Goal: Task Accomplishment & Management: Manage account settings

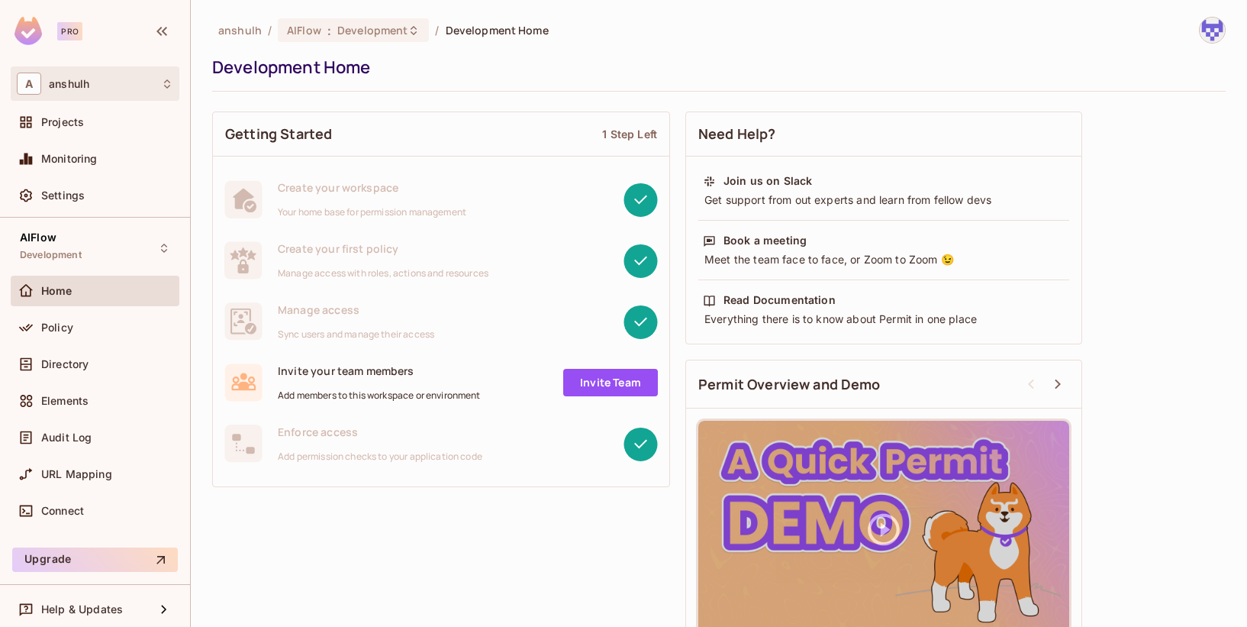
click at [88, 81] on span "anshulh" at bounding box center [69, 84] width 40 height 12
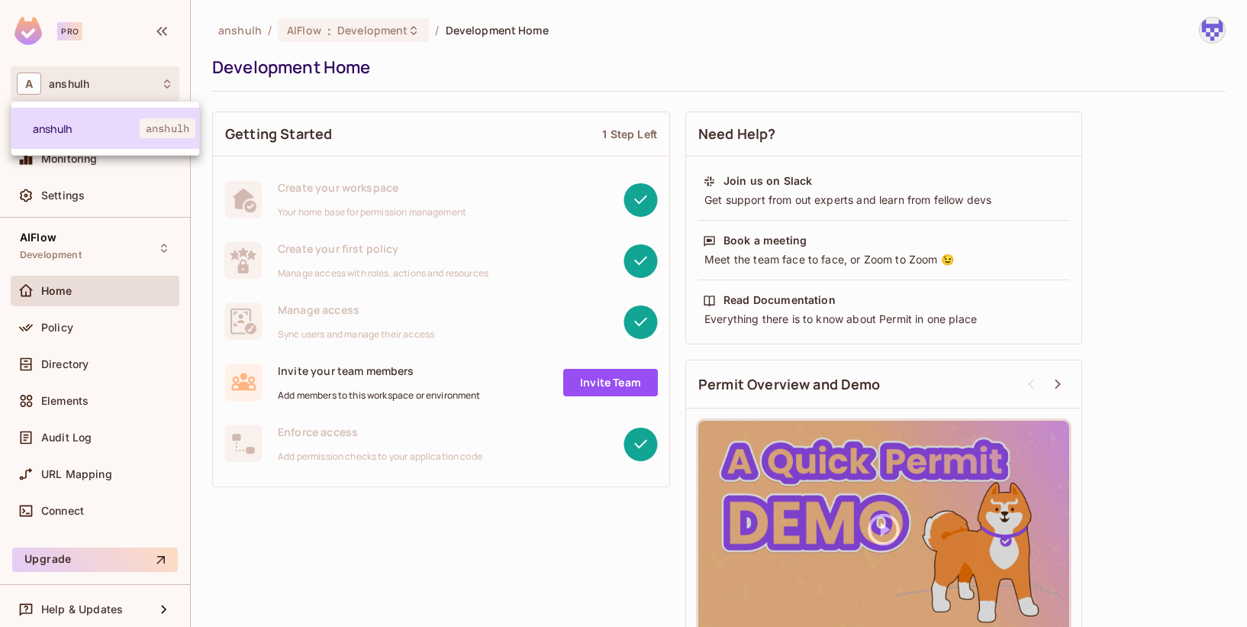
click at [118, 134] on span "anshulh" at bounding box center [86, 128] width 107 height 14
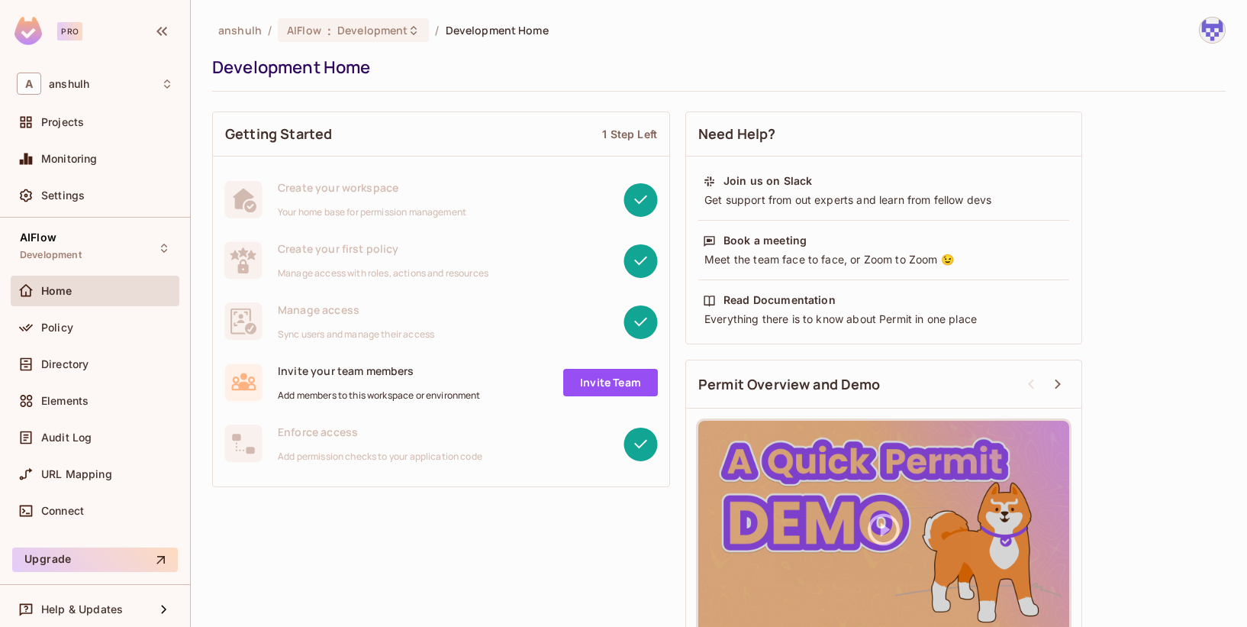
click at [1200, 29] on img at bounding box center [1212, 30] width 25 height 25
click at [1132, 114] on div "Copy Environment Key" at bounding box center [1151, 106] width 140 height 31
click at [1111, 110] on span "Copy Environment Key" at bounding box center [1165, 106] width 113 height 14
click at [1200, 25] on img at bounding box center [1212, 30] width 25 height 25
click at [1178, 101] on span "Copy Environment Key" at bounding box center [1165, 106] width 113 height 14
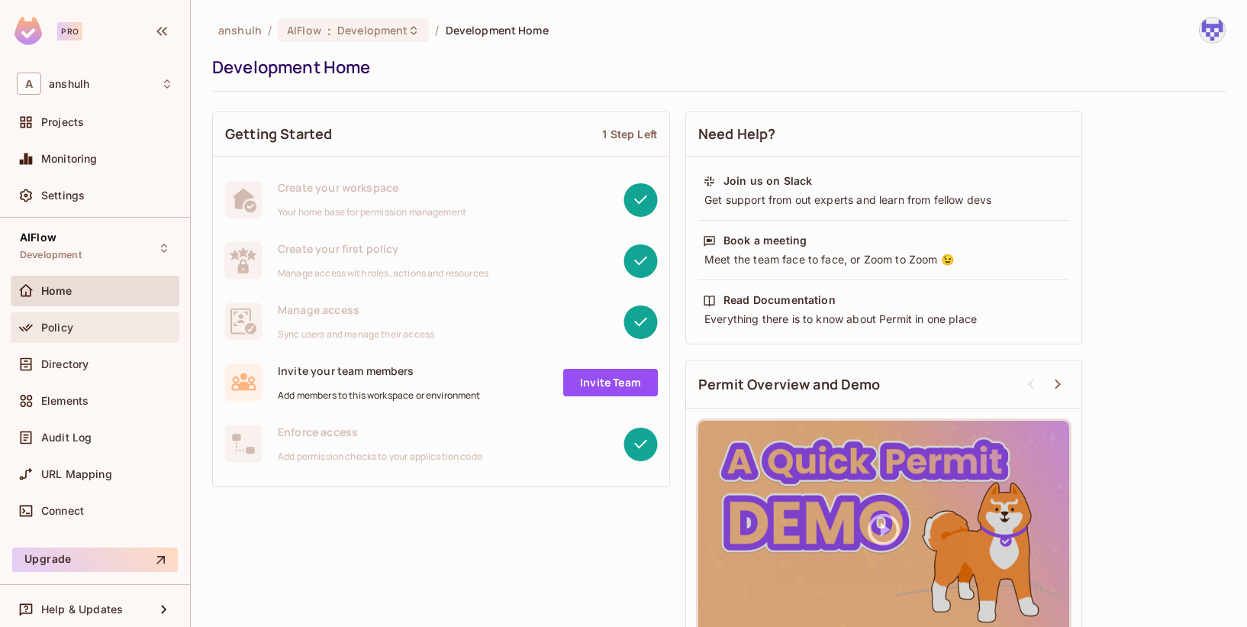
click at [79, 339] on div "Policy" at bounding box center [95, 327] width 169 height 31
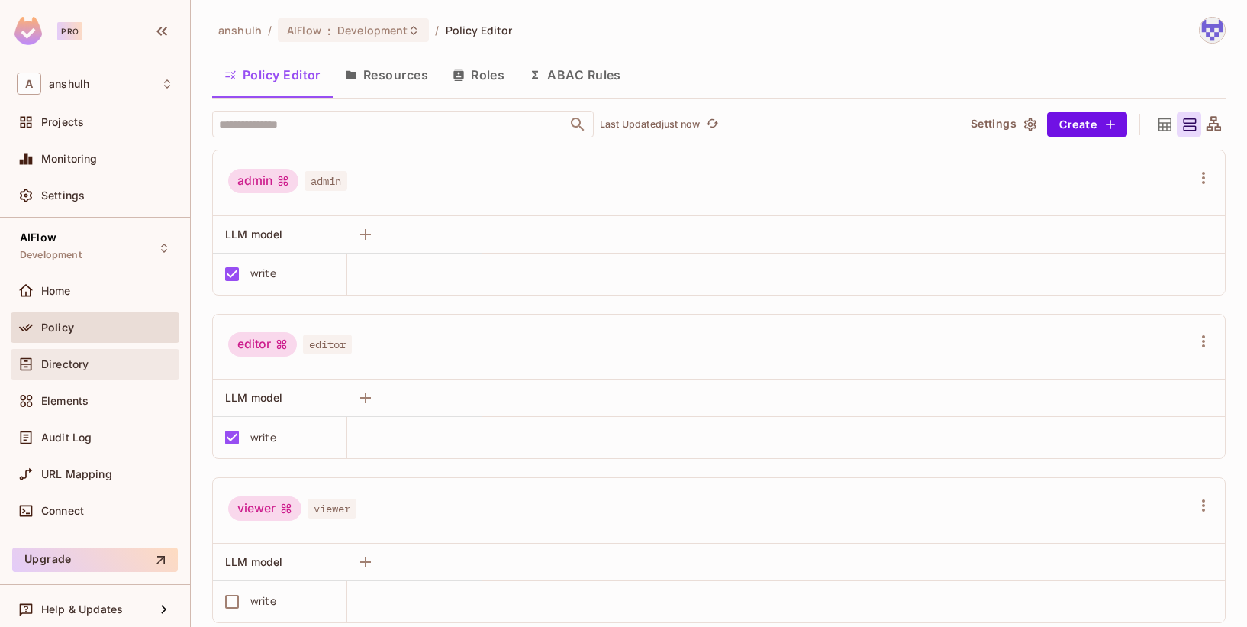
click at [76, 375] on div "Directory" at bounding box center [95, 364] width 169 height 31
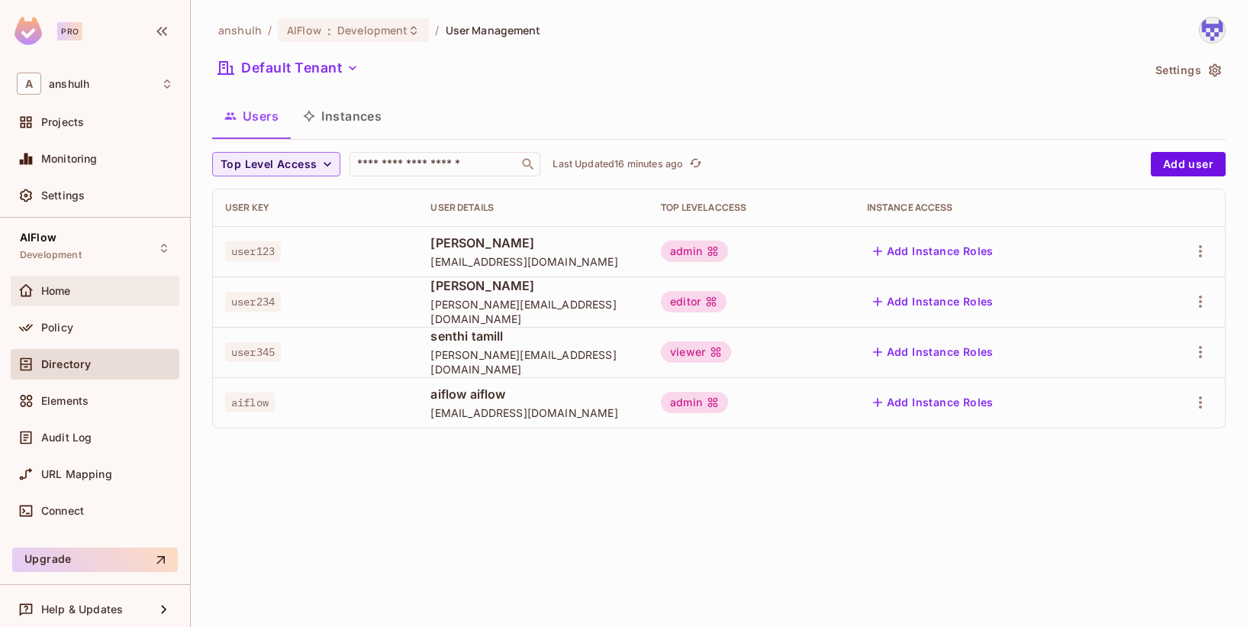
click at [75, 301] on div "Home" at bounding box center [95, 290] width 169 height 31
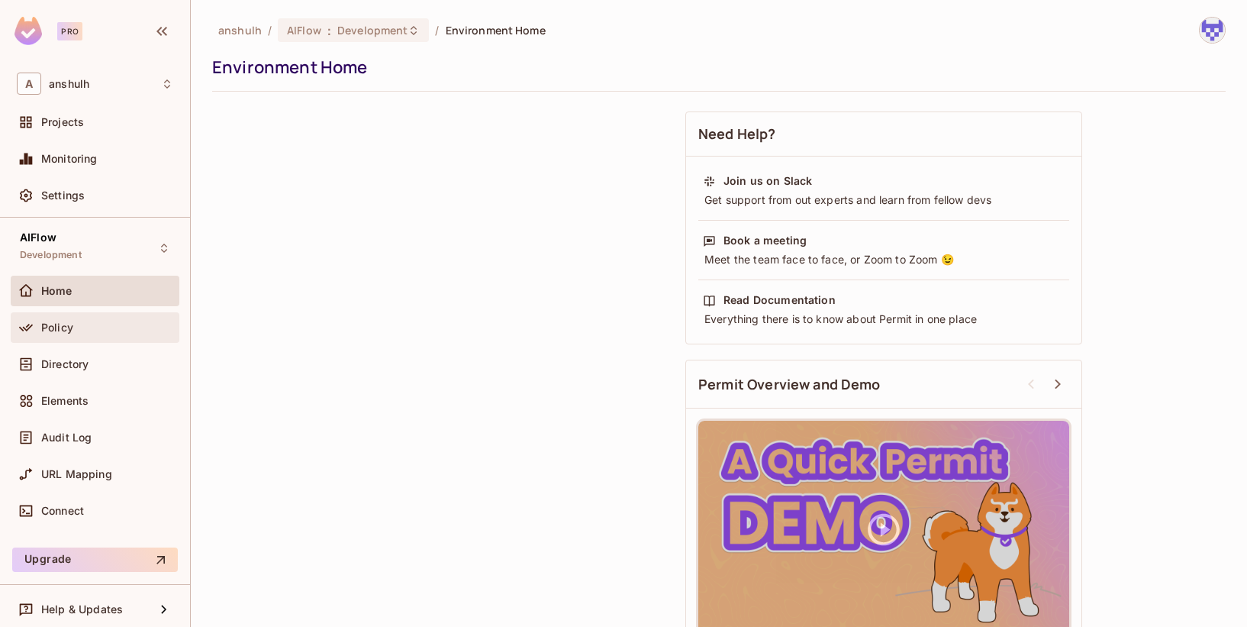
click at [83, 318] on div "Policy" at bounding box center [95, 327] width 156 height 18
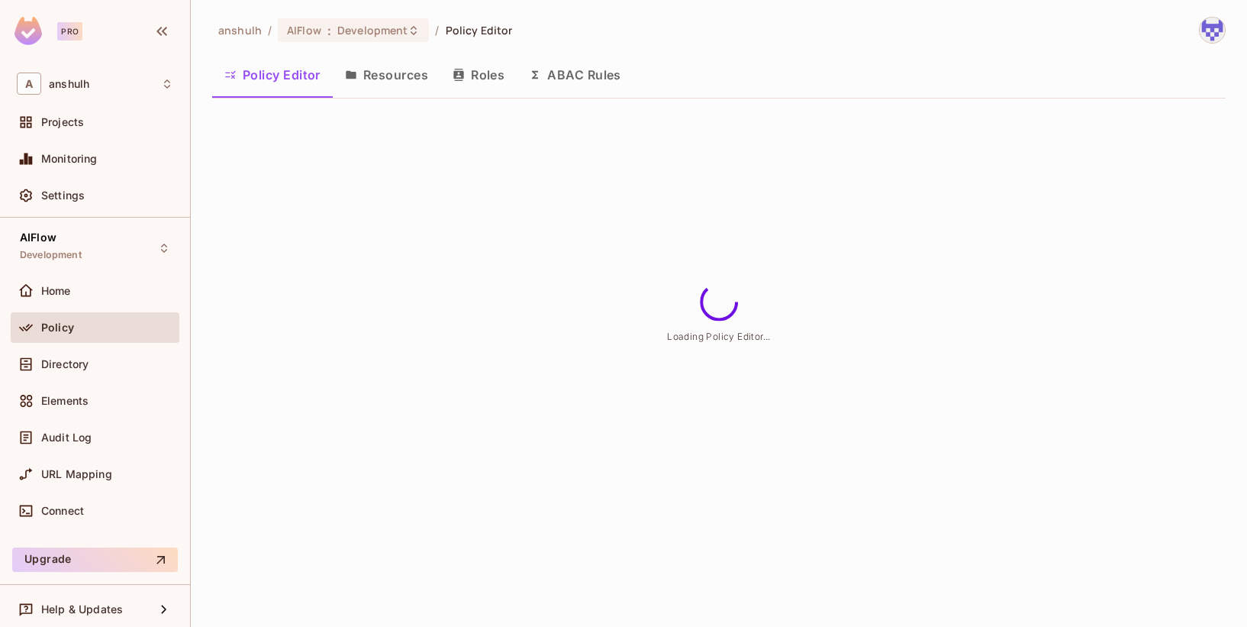
click at [381, 73] on button "Resources" at bounding box center [387, 75] width 108 height 38
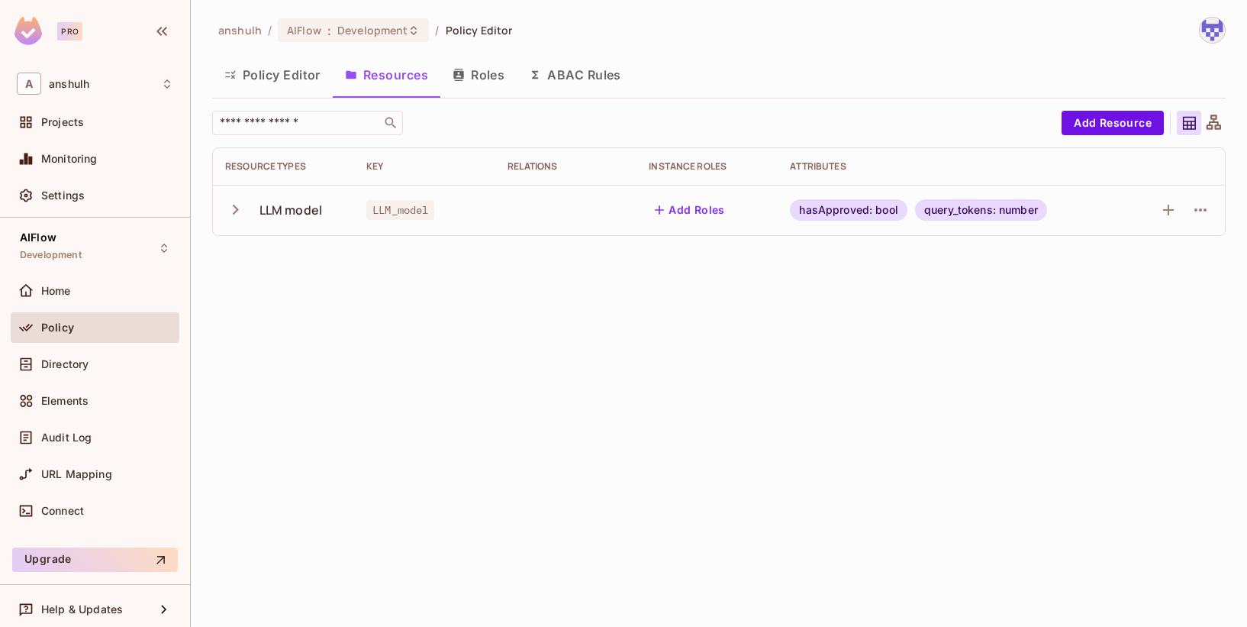
click at [285, 216] on div "LLM model" at bounding box center [290, 209] width 63 height 17
click at [1167, 211] on icon "button" at bounding box center [1168, 210] width 11 height 11
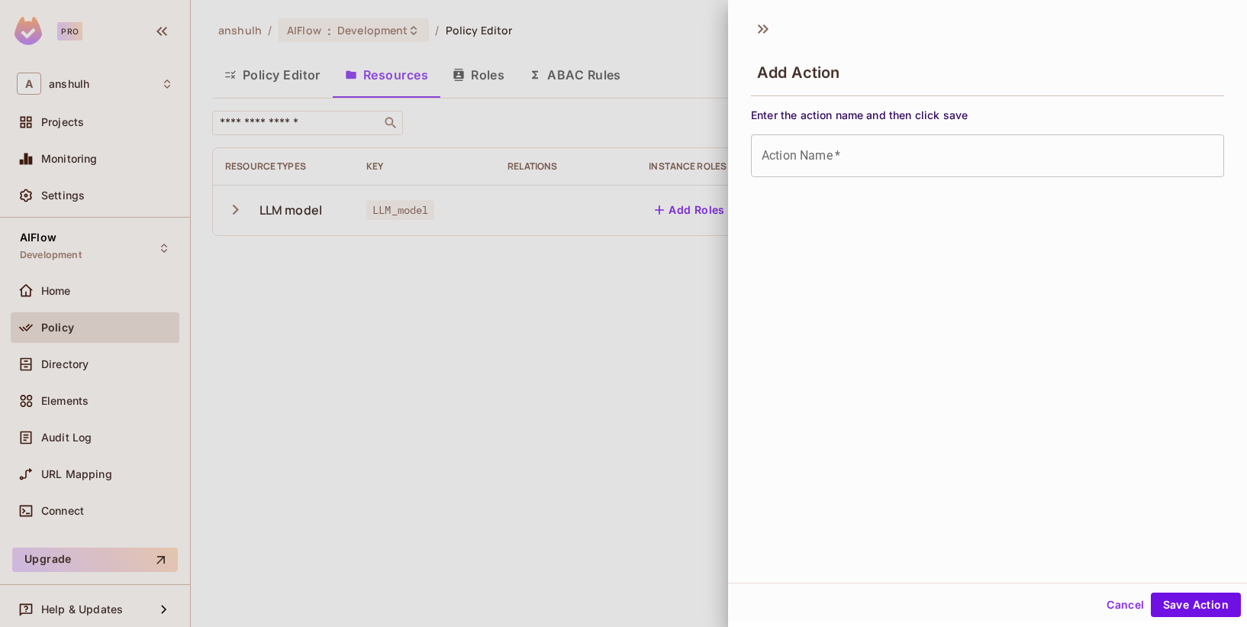
click at [688, 258] on div at bounding box center [623, 313] width 1247 height 627
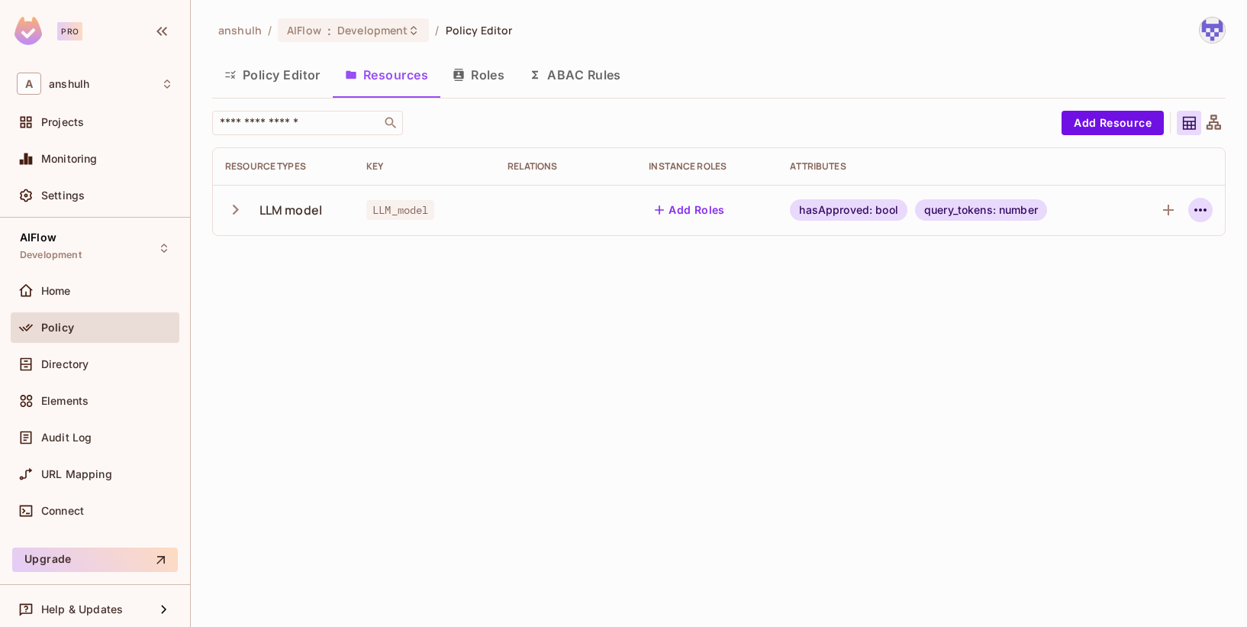
click at [1200, 211] on icon "button" at bounding box center [1200, 209] width 12 height 3
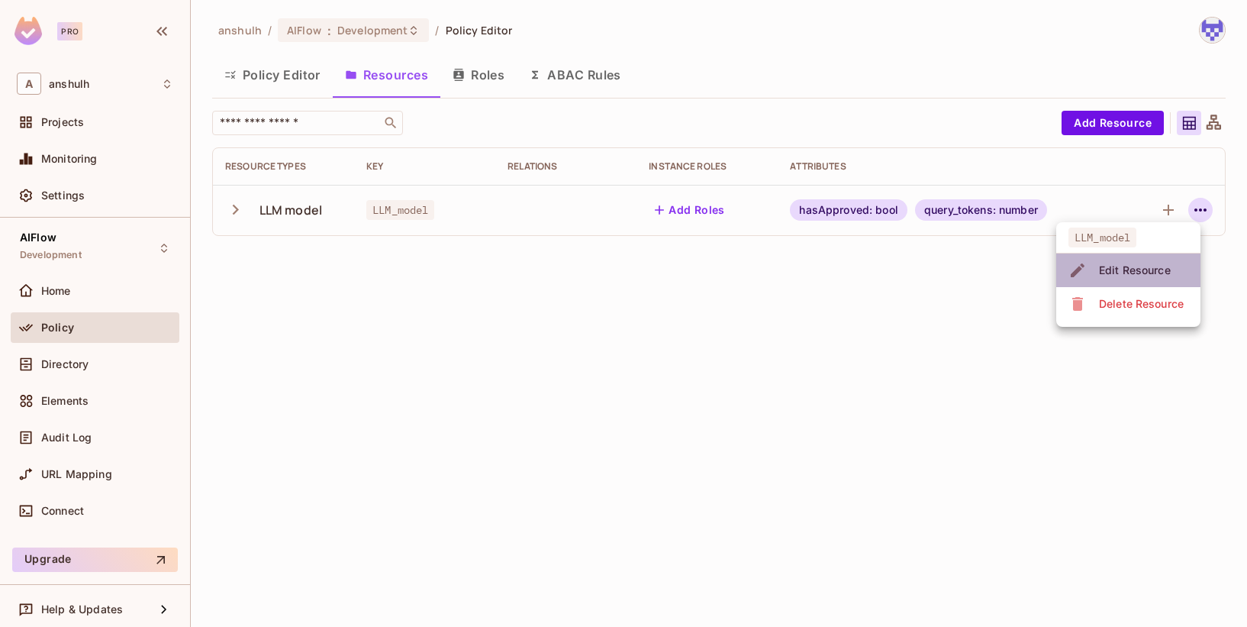
click at [1144, 265] on div "Edit Resource" at bounding box center [1135, 270] width 72 height 15
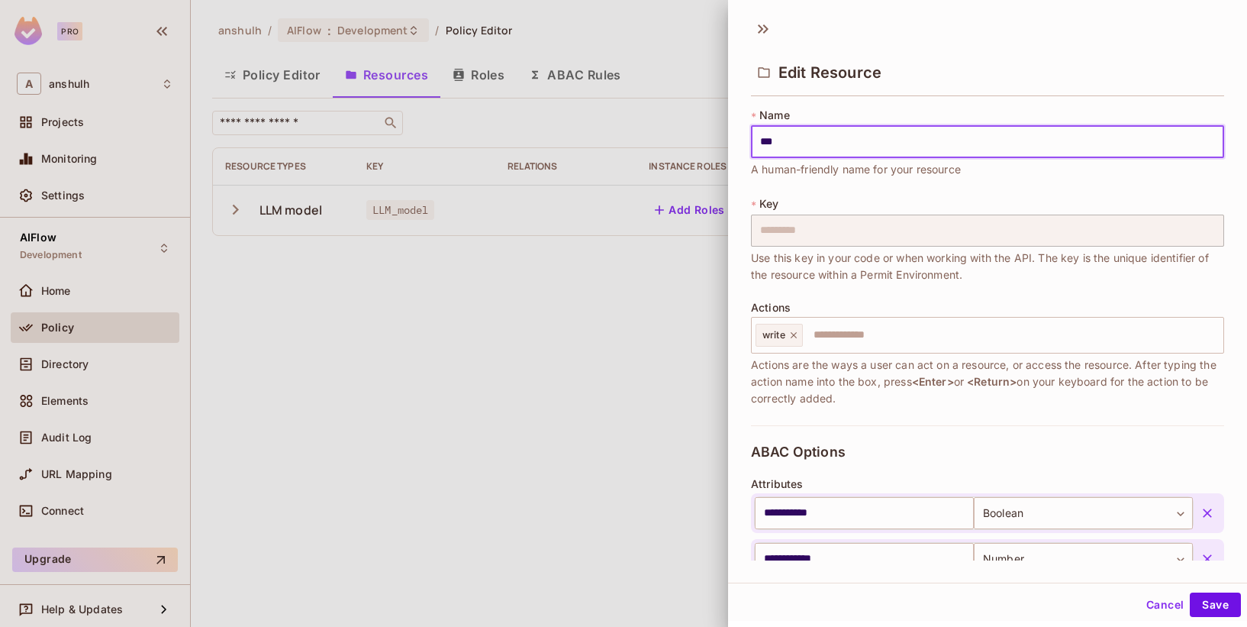
type input "***"
click at [538, 348] on div at bounding box center [623, 313] width 1247 height 627
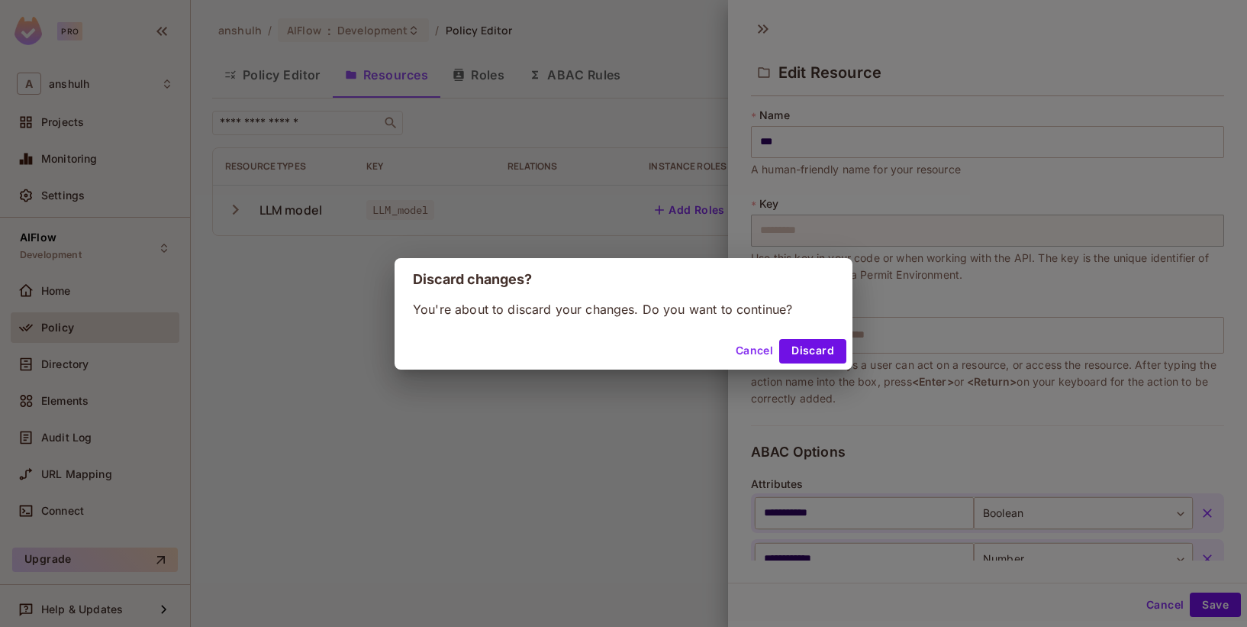
click at [743, 349] on button "Cancel" at bounding box center [755, 351] width 50 height 24
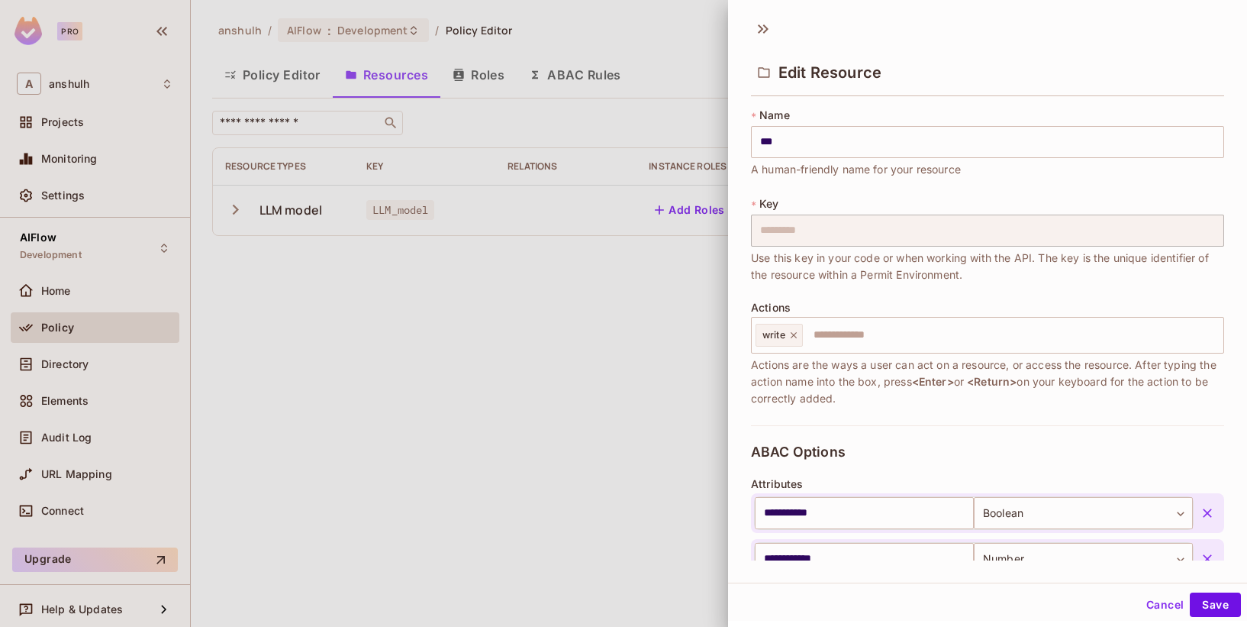
click at [1146, 597] on button "Cancel" at bounding box center [1165, 604] width 50 height 24
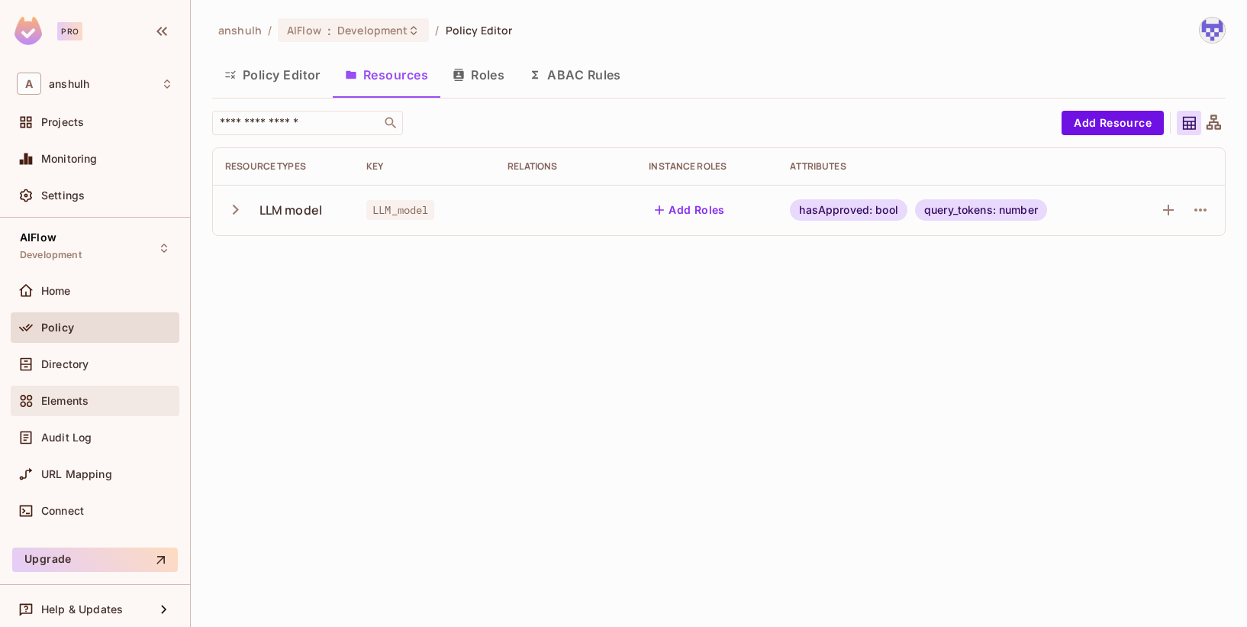
click at [82, 395] on span "Elements" at bounding box center [64, 401] width 47 height 12
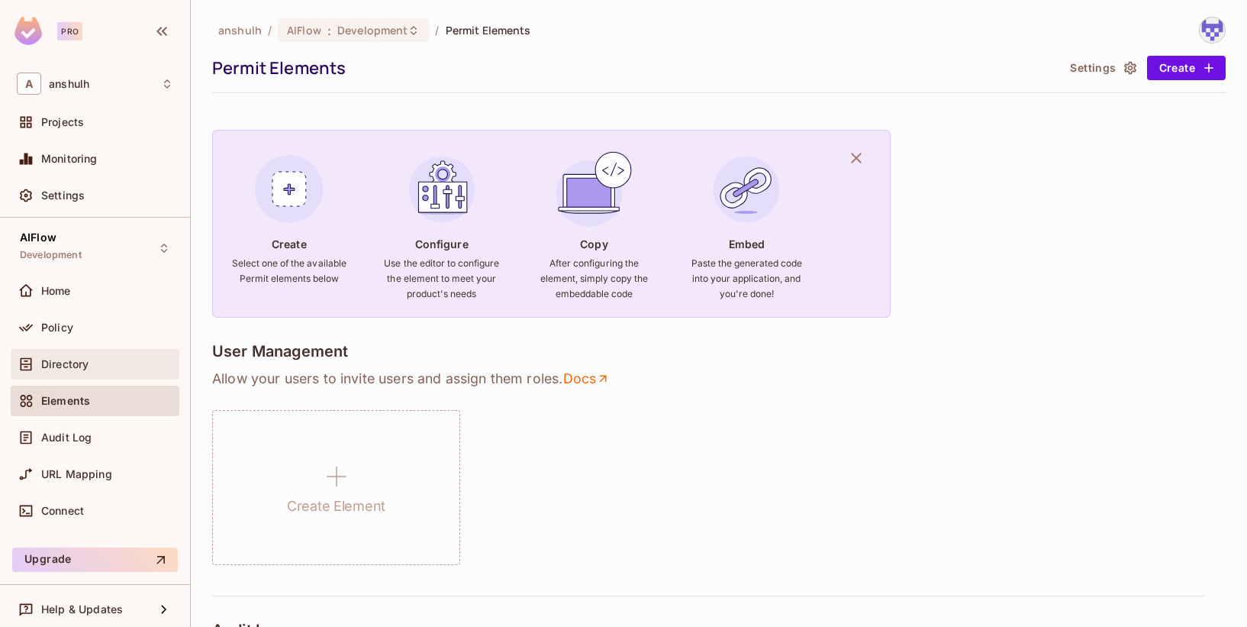
click at [72, 352] on div "Directory" at bounding box center [95, 364] width 169 height 31
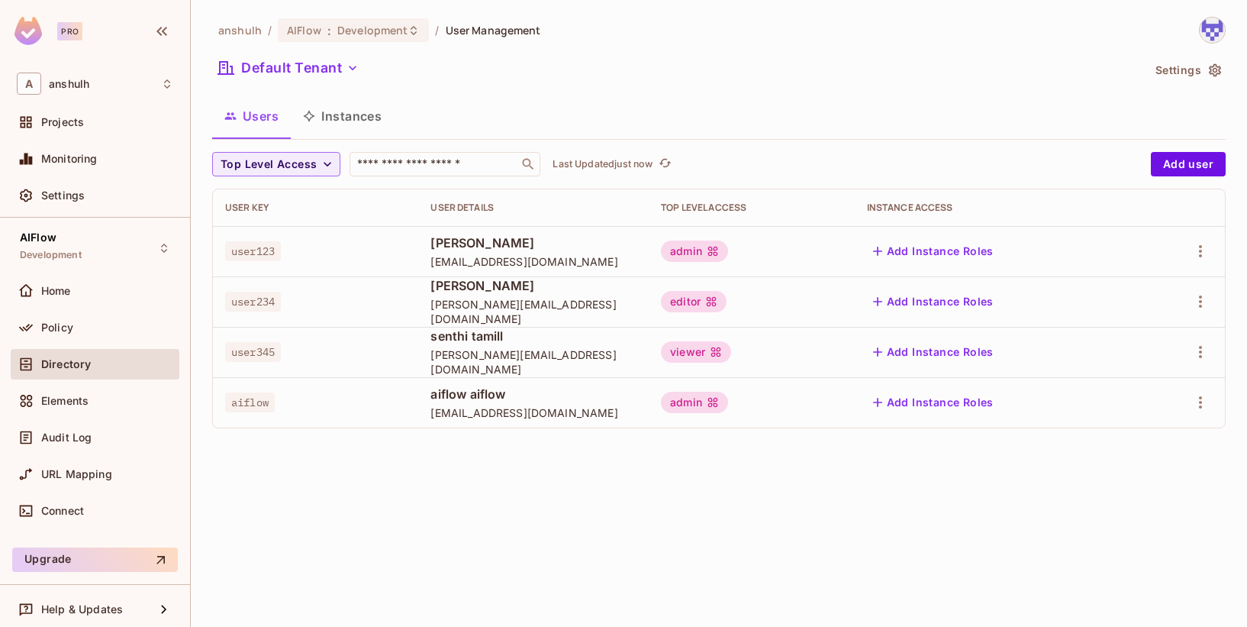
drag, startPoint x: 516, startPoint y: 291, endPoint x: 506, endPoint y: 291, distance: 9.9
drag, startPoint x: 509, startPoint y: 292, endPoint x: 431, endPoint y: 296, distance: 78.0
click at [431, 294] on span "anush shasan" at bounding box center [533, 285] width 206 height 17
copy span "anush shasan"
drag, startPoint x: 431, startPoint y: 296, endPoint x: 514, endPoint y: 313, distance: 84.1
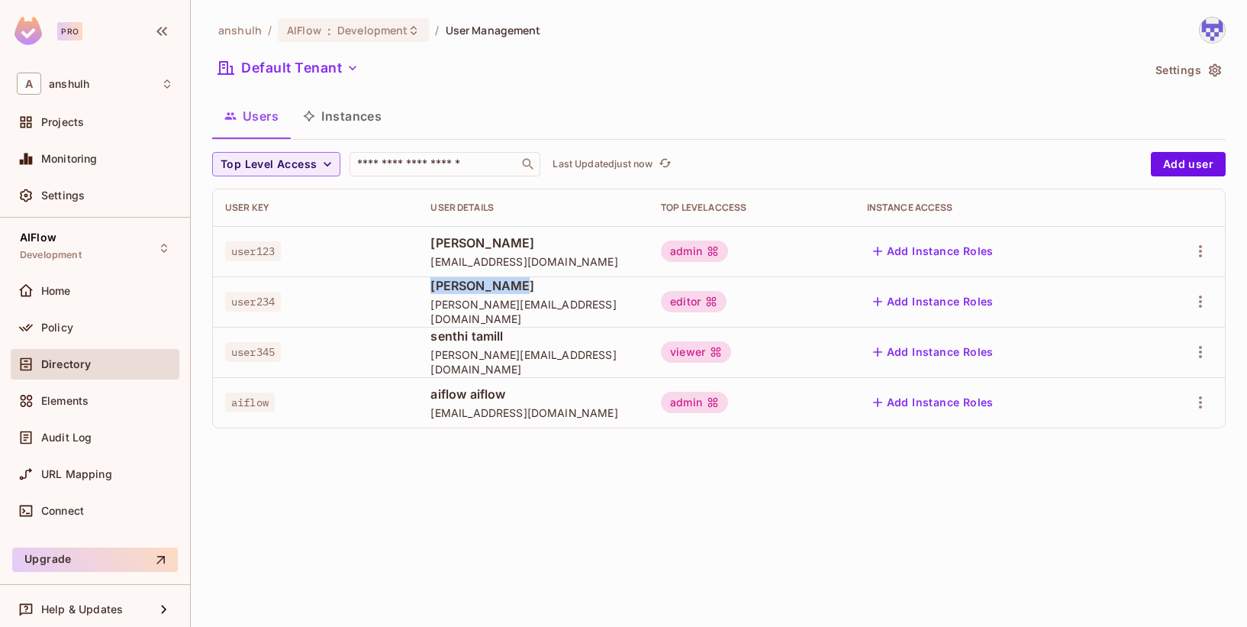
click at [514, 313] on span "anshul@company.in" at bounding box center [533, 311] width 206 height 29
drag, startPoint x: 505, startPoint y: 298, endPoint x: 431, endPoint y: 288, distance: 74.7
click at [431, 288] on span "anush shasan" at bounding box center [533, 285] width 206 height 17
copy span "anush shasan"
drag, startPoint x: 481, startPoint y: 348, endPoint x: 435, endPoint y: 350, distance: 45.8
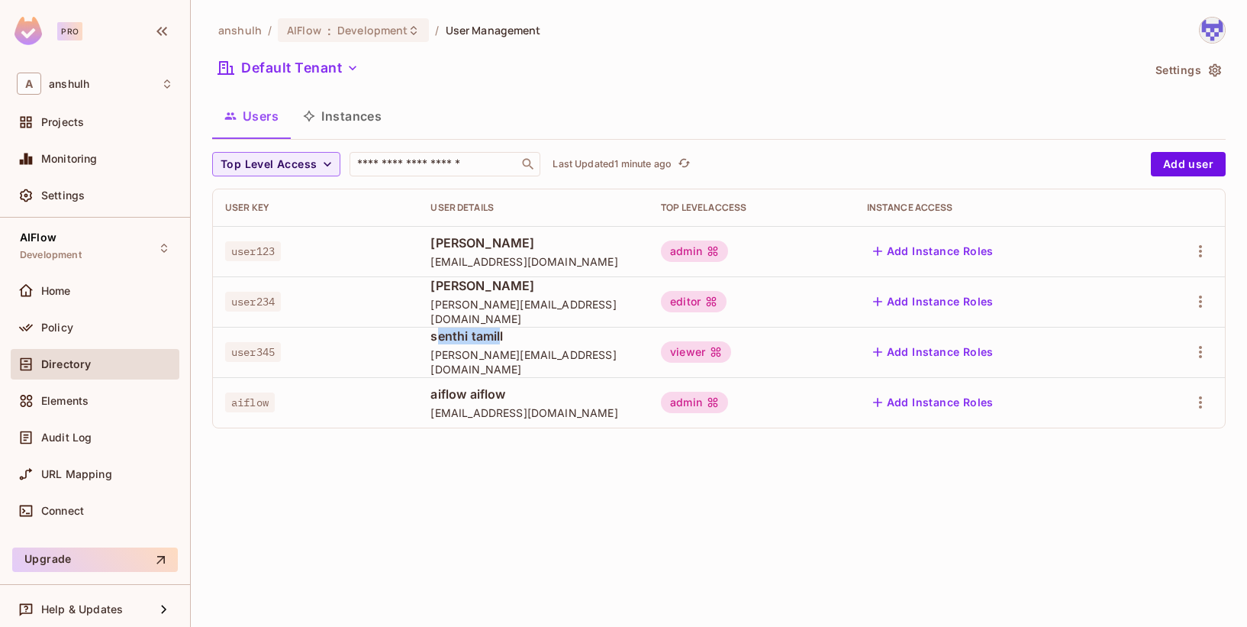
click at [435, 344] on span "senthi tamill" at bounding box center [533, 335] width 206 height 17
drag, startPoint x: 435, startPoint y: 350, endPoint x: 490, endPoint y: 346, distance: 55.1
click at [490, 344] on span "senthi tamill" at bounding box center [533, 335] width 206 height 17
drag, startPoint x: 507, startPoint y: 339, endPoint x: 430, endPoint y: 345, distance: 76.6
click at [430, 344] on span "senthi tamill" at bounding box center [533, 335] width 206 height 17
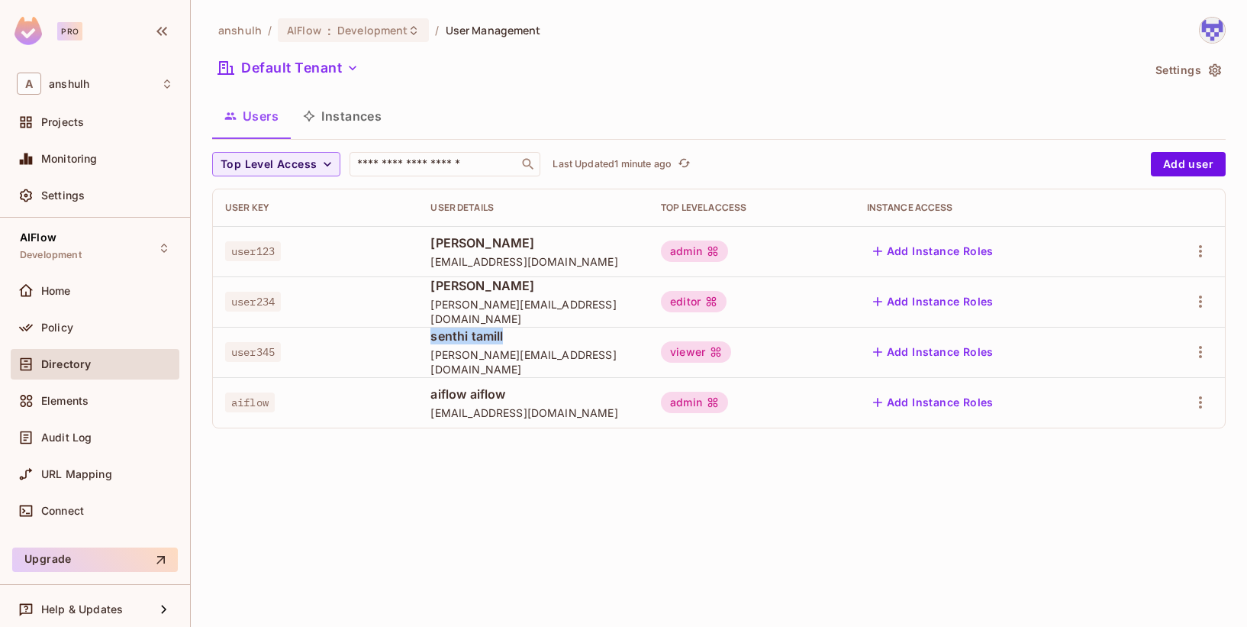
copy span "senthi tamill"
click at [1200, 345] on icon "button" at bounding box center [1200, 352] width 18 height 18
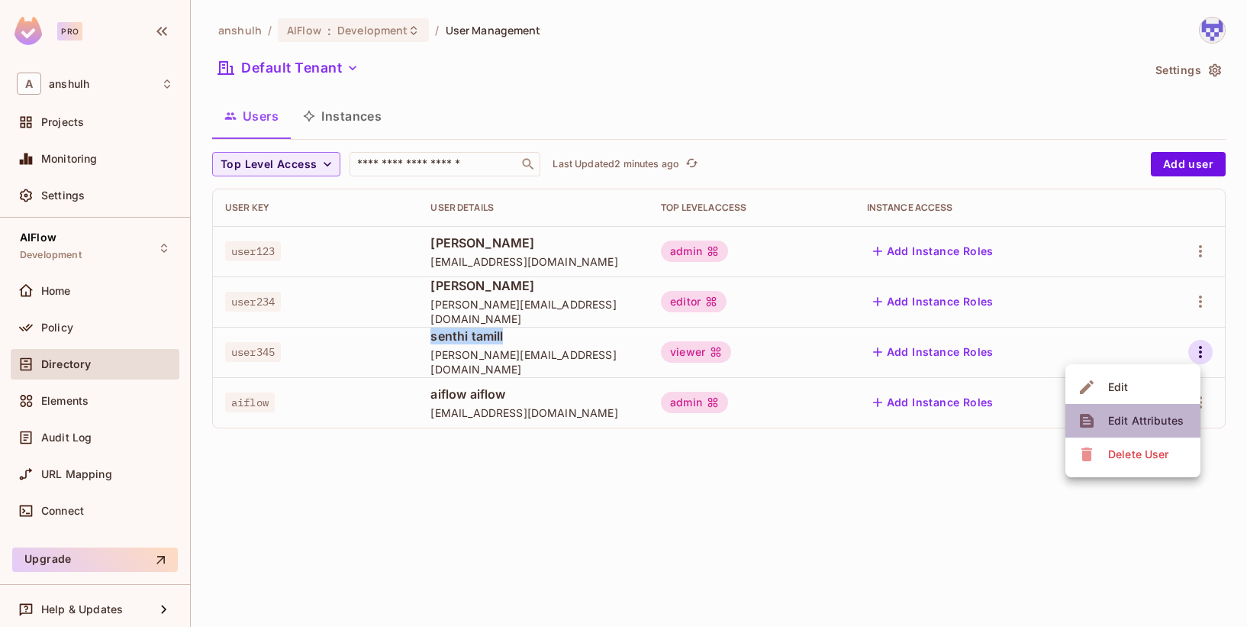
click at [1137, 421] on div "Edit Attributes" at bounding box center [1146, 420] width 76 height 15
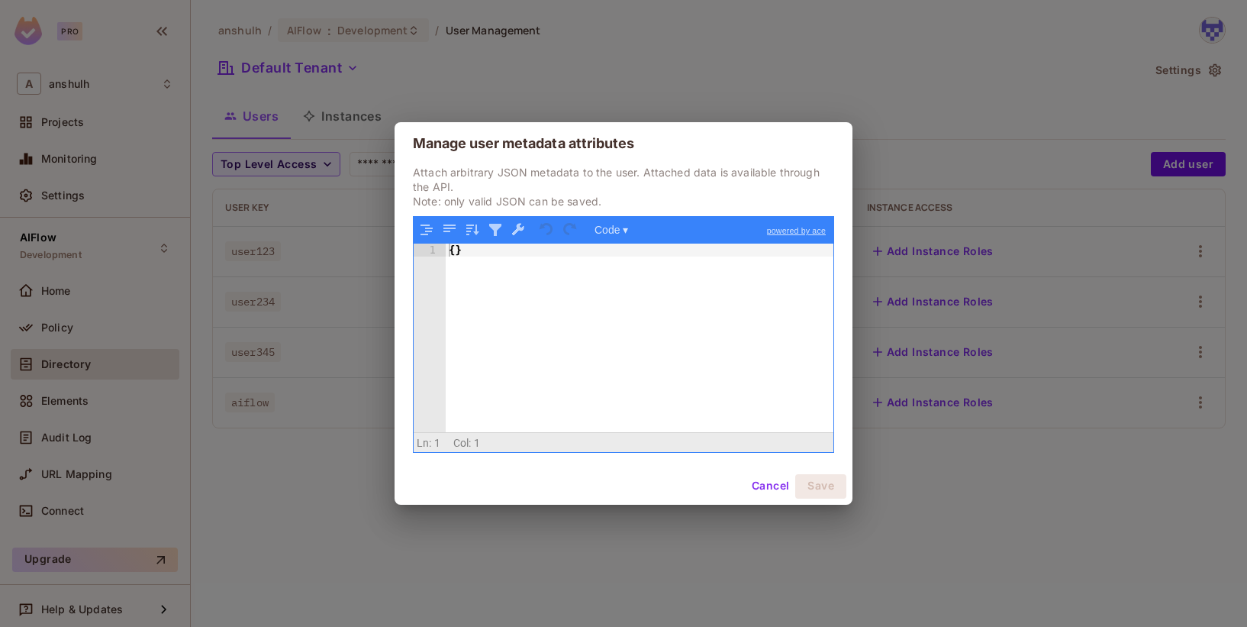
click at [769, 488] on button "Cancel" at bounding box center [771, 486] width 50 height 24
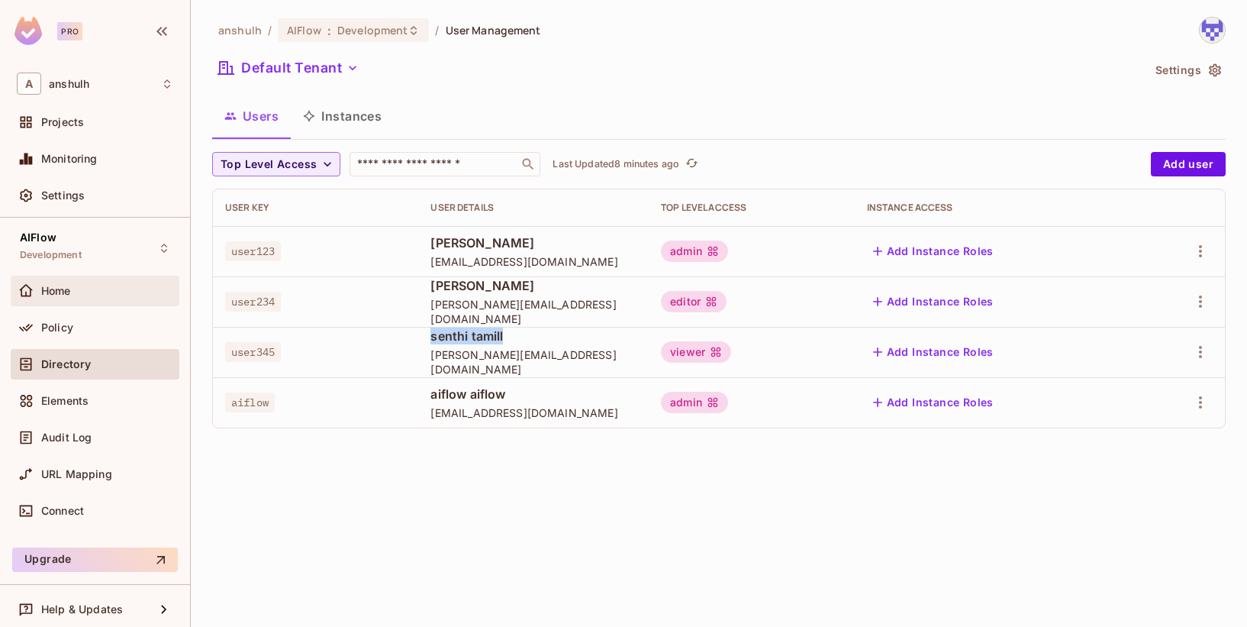
click at [104, 285] on div "Home" at bounding box center [107, 291] width 132 height 12
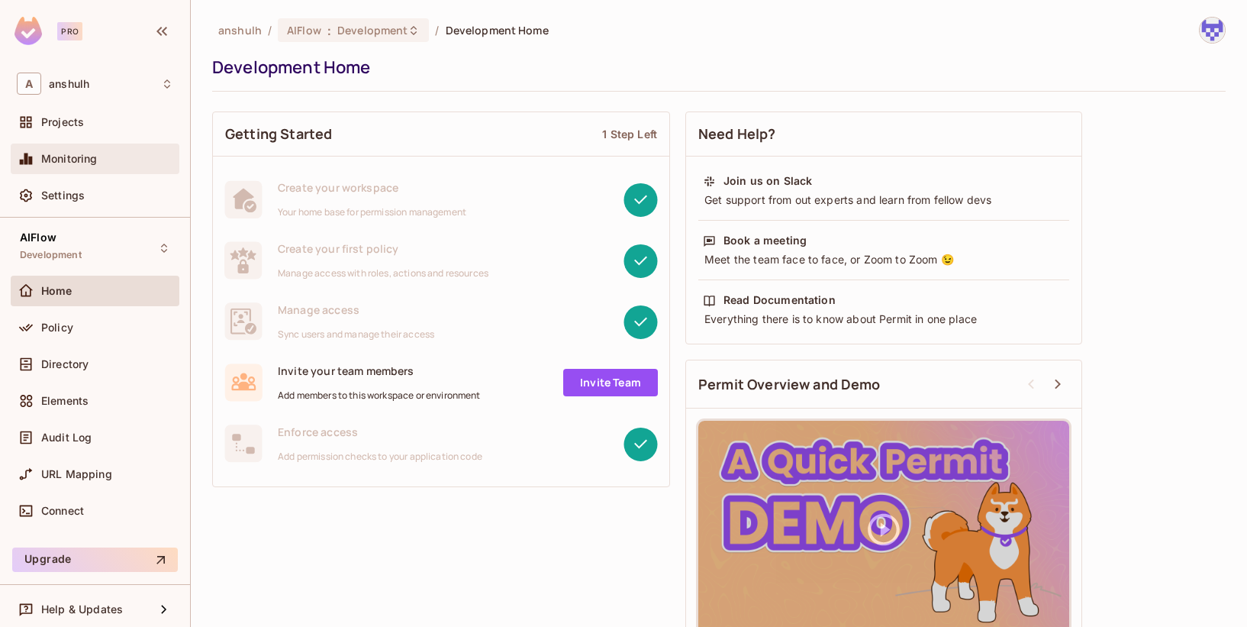
click at [65, 148] on div "Monitoring" at bounding box center [95, 158] width 169 height 31
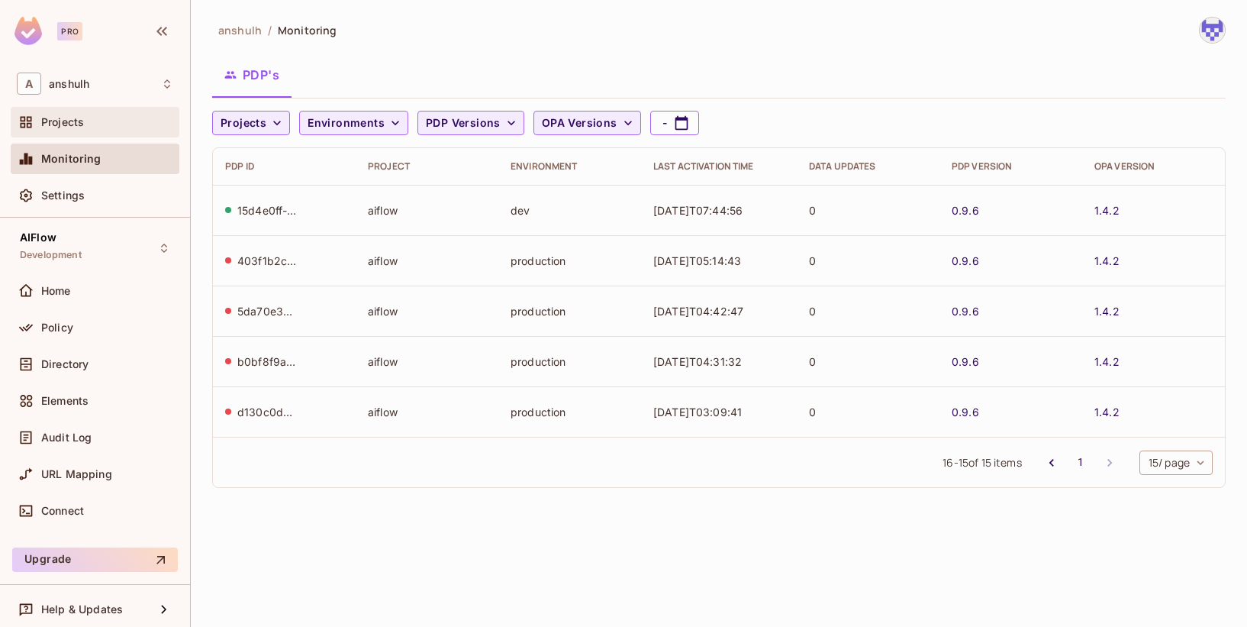
click at [76, 125] on span "Projects" at bounding box center [62, 122] width 43 height 12
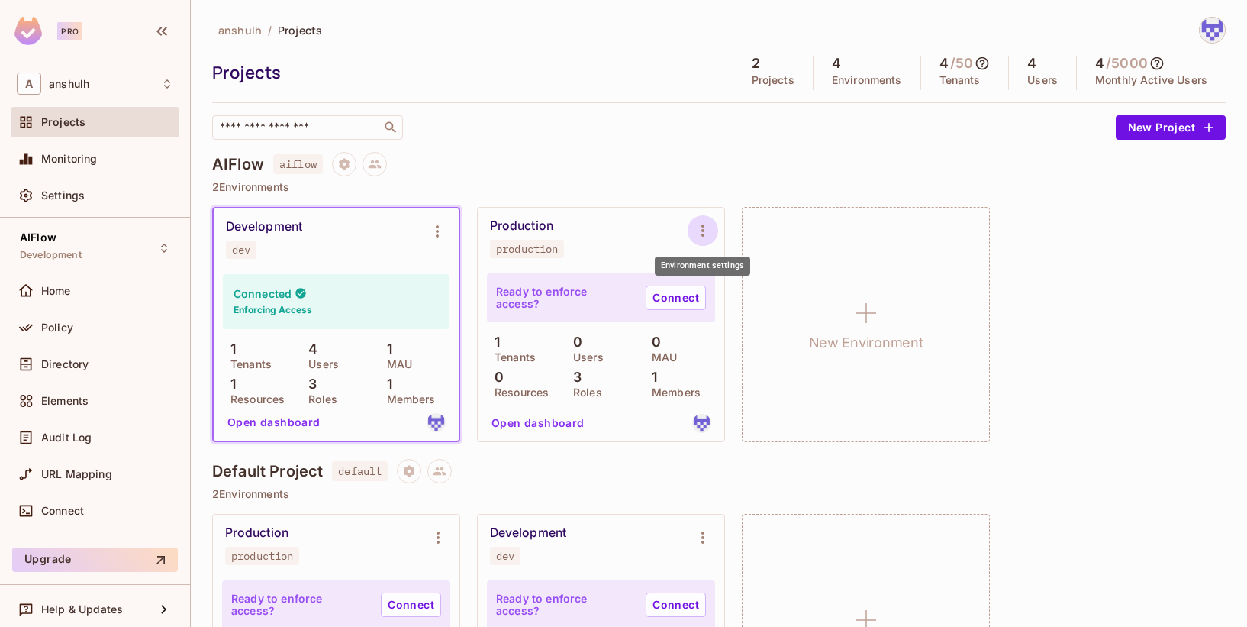
click at [706, 225] on icon "Environment settings" at bounding box center [703, 230] width 18 height 18
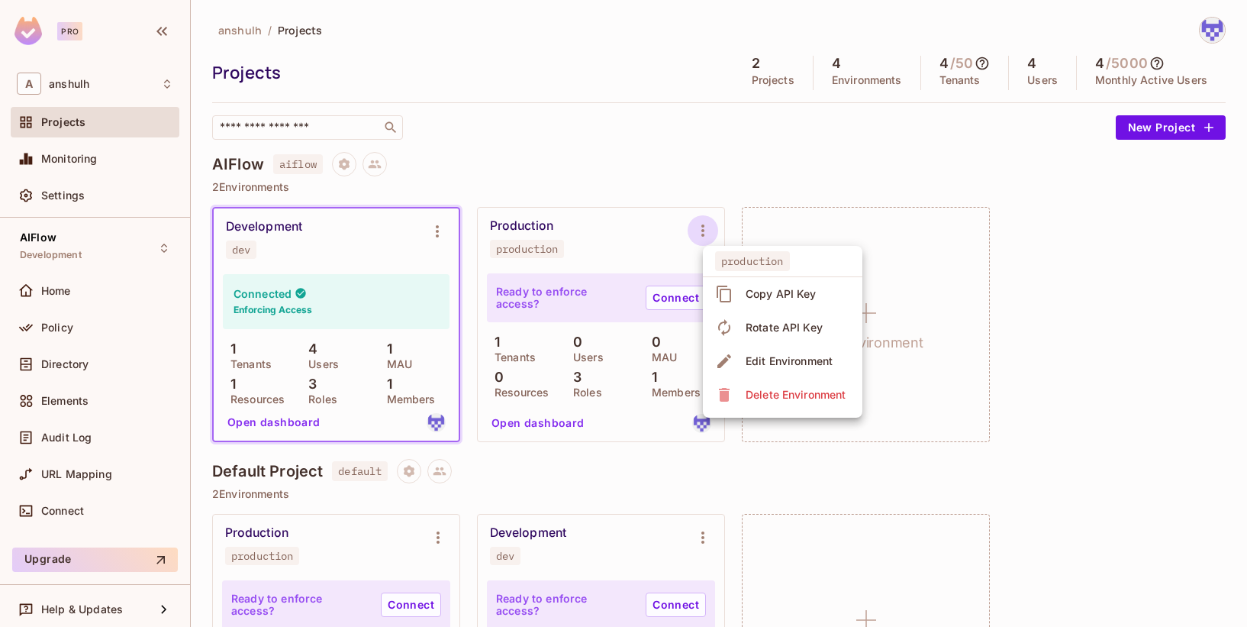
click at [617, 165] on div at bounding box center [623, 313] width 1247 height 627
